Goal: Find specific page/section: Find specific page/section

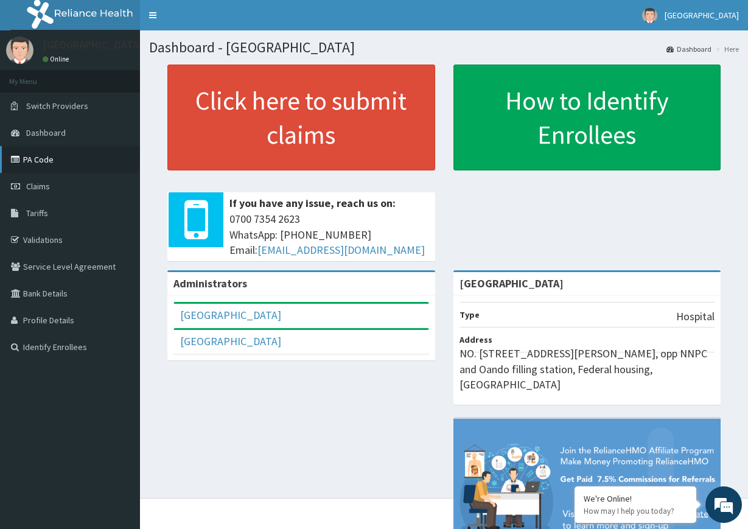
click at [58, 150] on link "PA Code" at bounding box center [70, 159] width 140 height 27
click at [58, 137] on span "Dashboard" at bounding box center [46, 132] width 40 height 11
click at [42, 162] on link "PA Code" at bounding box center [70, 159] width 140 height 27
